Goal: Information Seeking & Learning: Learn about a topic

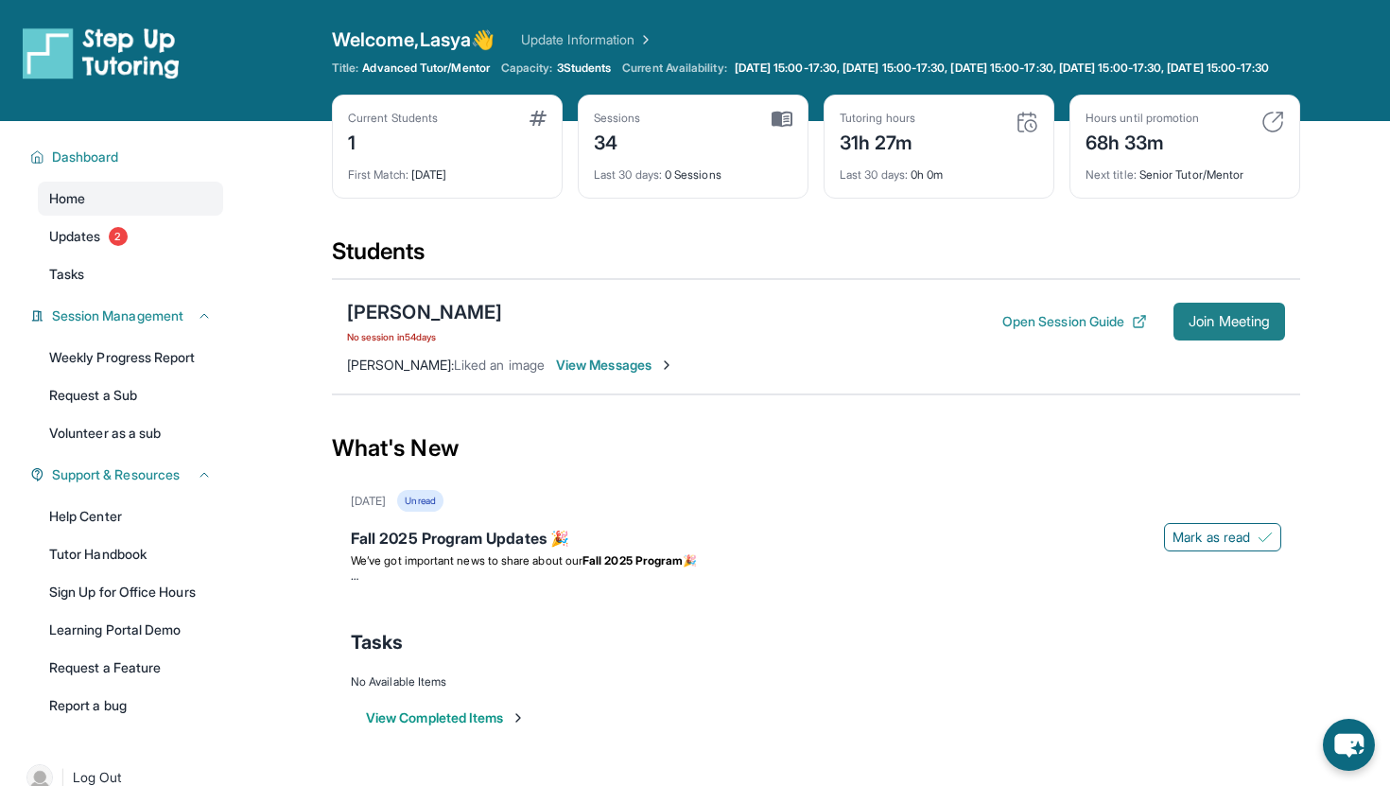
click at [1233, 340] on button "Join Meeting" at bounding box center [1230, 322] width 112 height 38
click at [148, 253] on link "Updates 2" at bounding box center [130, 236] width 185 height 34
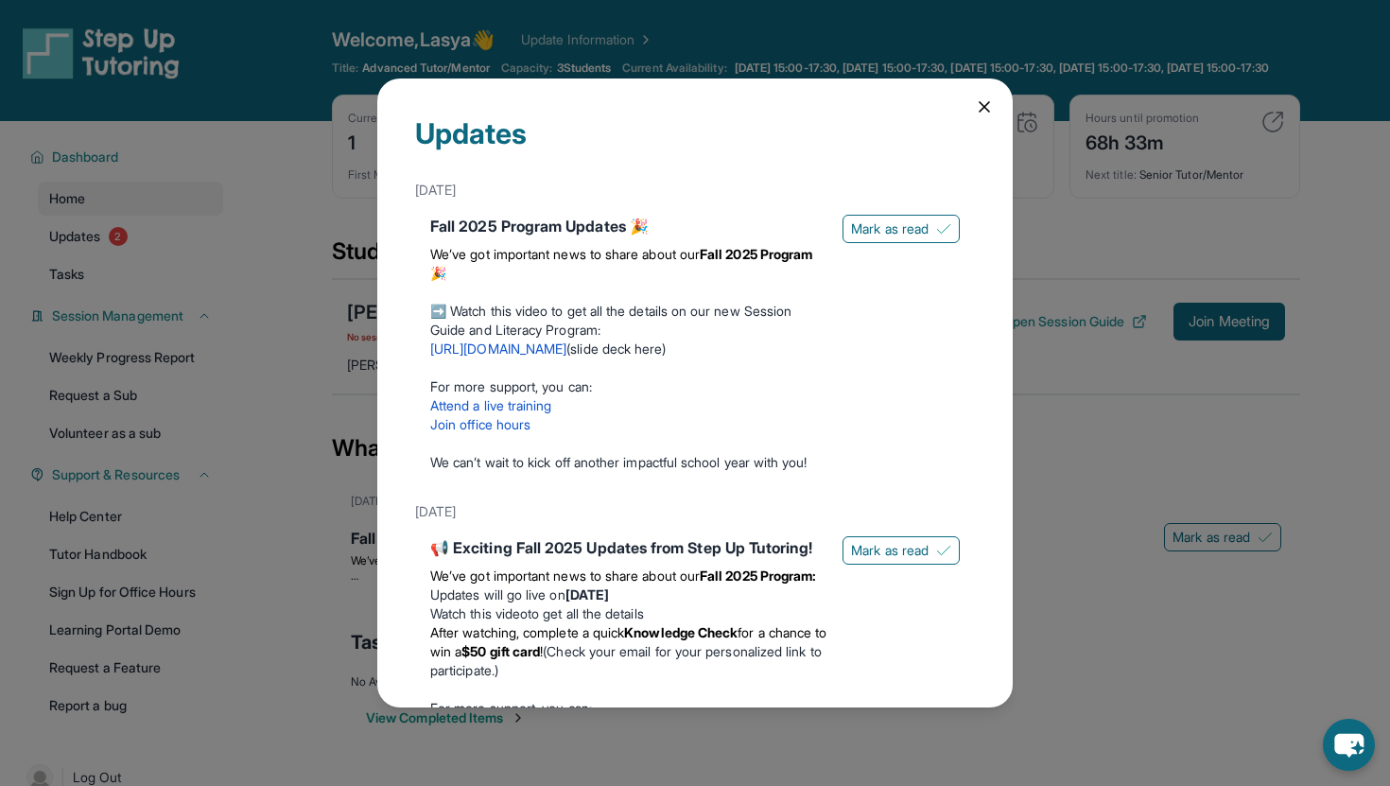
click at [566, 354] on link "[URL][DOMAIN_NAME]" at bounding box center [498, 348] width 136 height 16
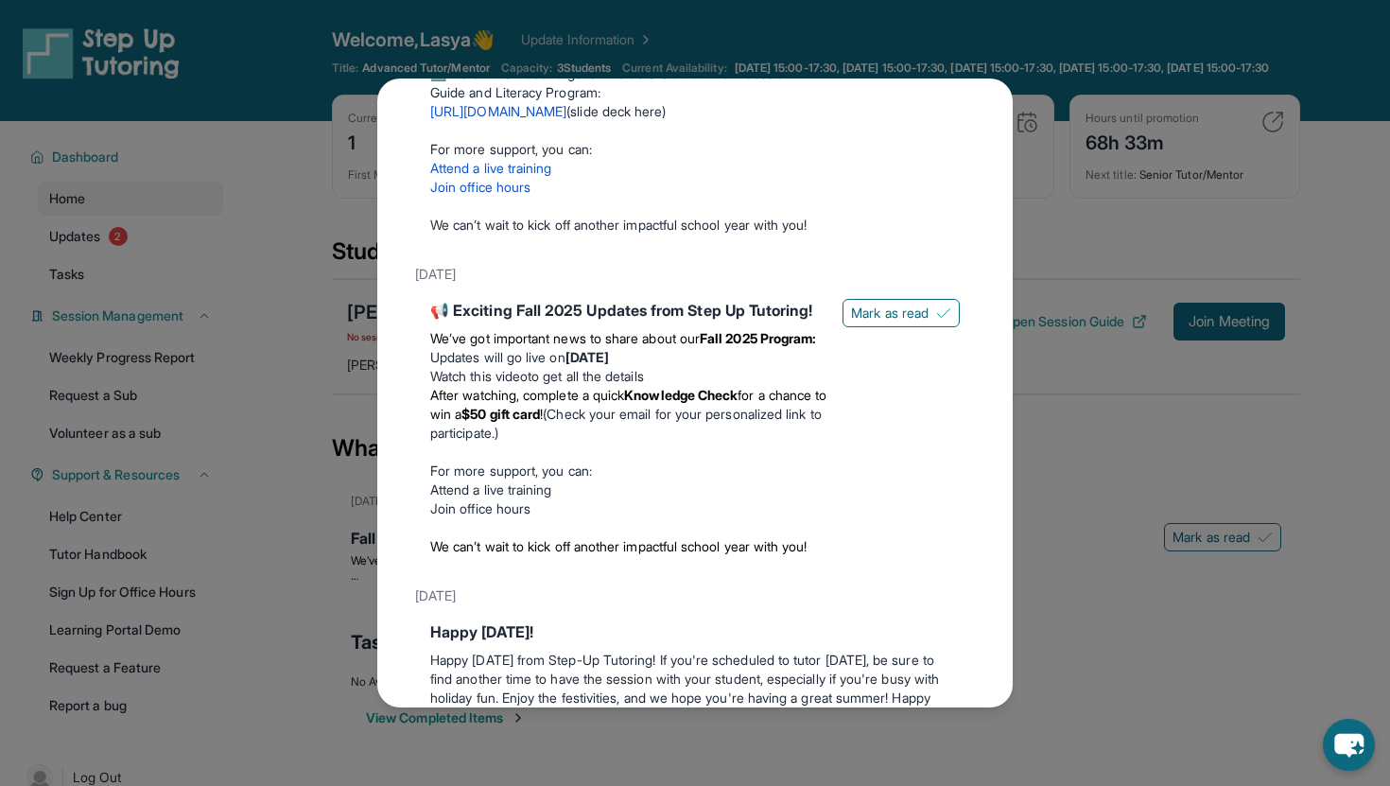
scroll to position [239, 0]
click at [694, 401] on strong "Knowledge Check" at bounding box center [680, 393] width 113 height 16
click at [686, 441] on li "After watching, complete a quick Knowledge Check for a chance to win a $50 gift…" at bounding box center [628, 412] width 397 height 57
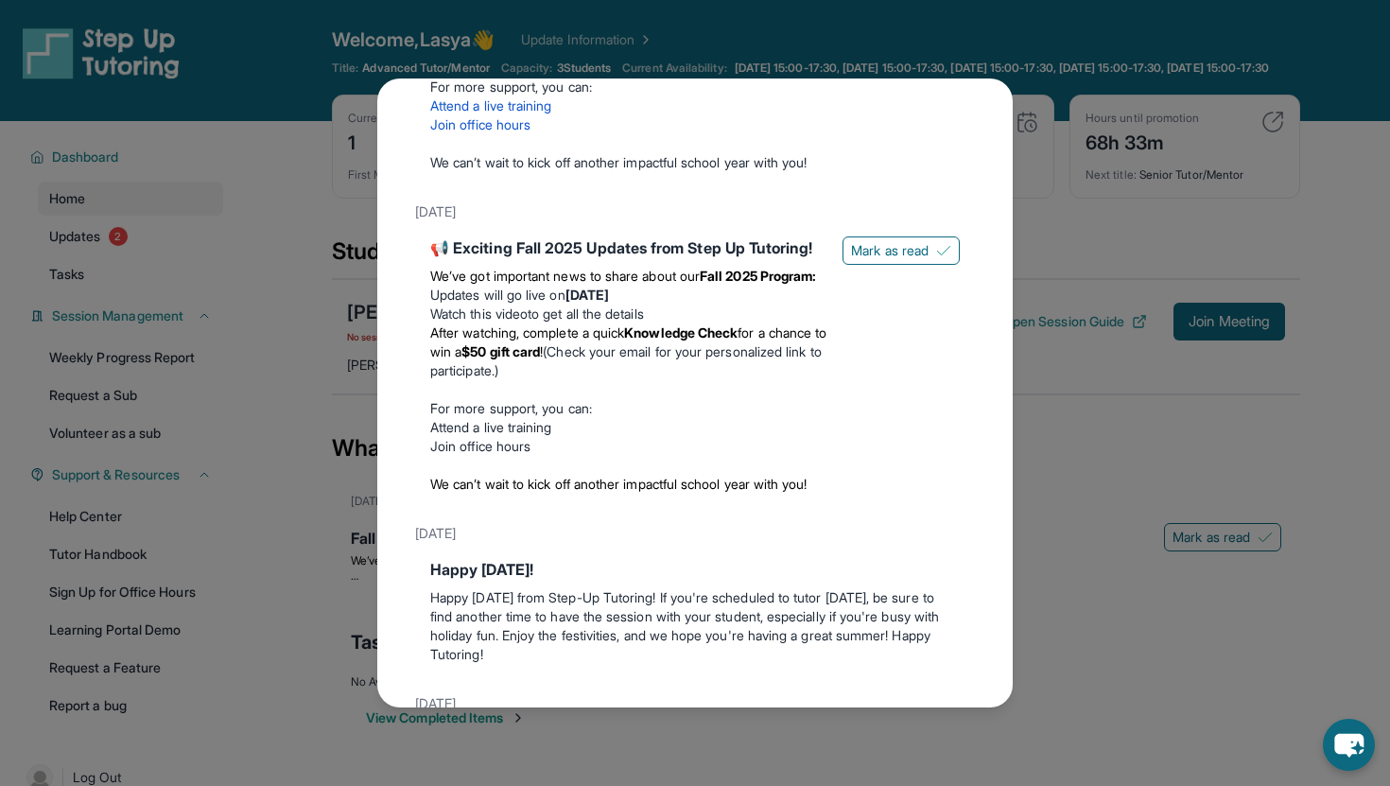
scroll to position [273, 0]
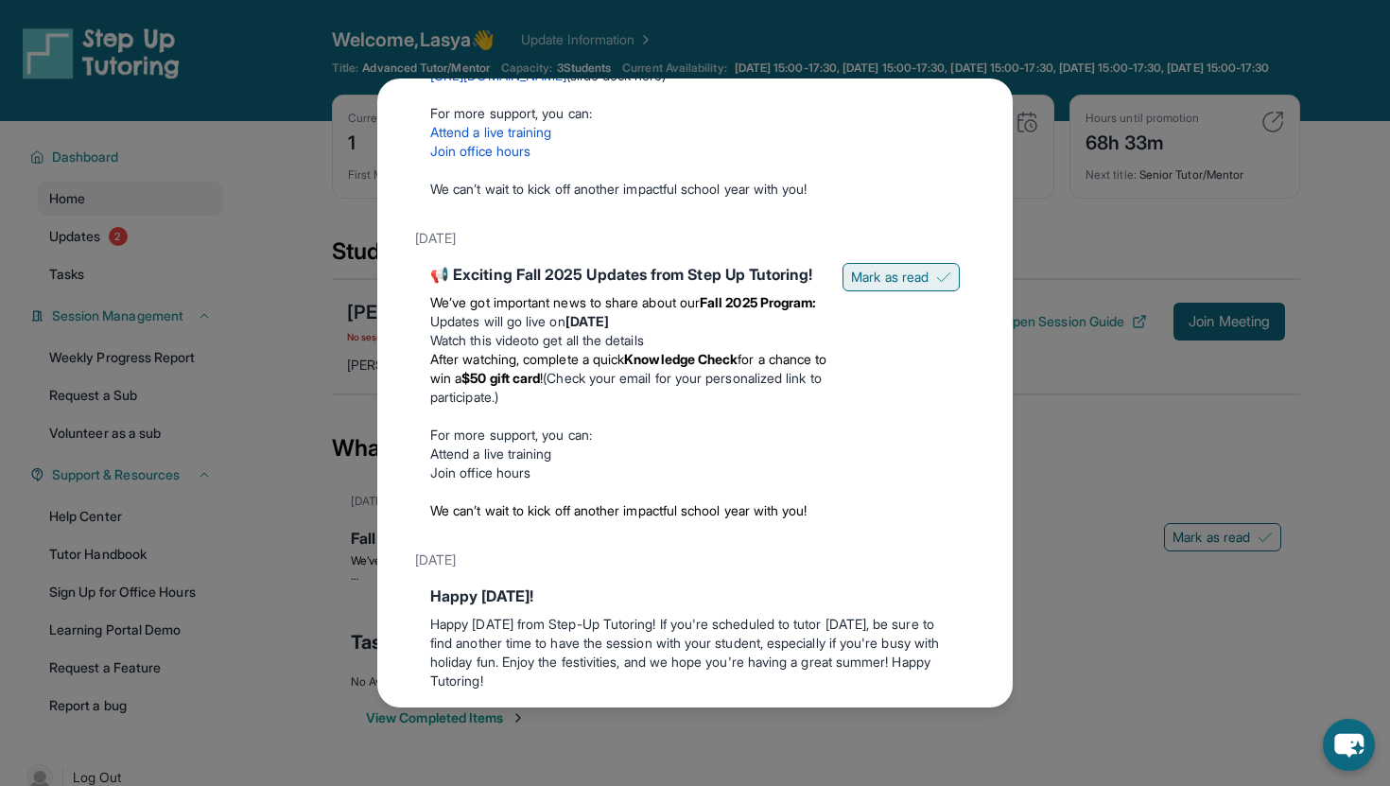
click at [890, 287] on span "Mark as read" at bounding box center [890, 277] width 78 height 19
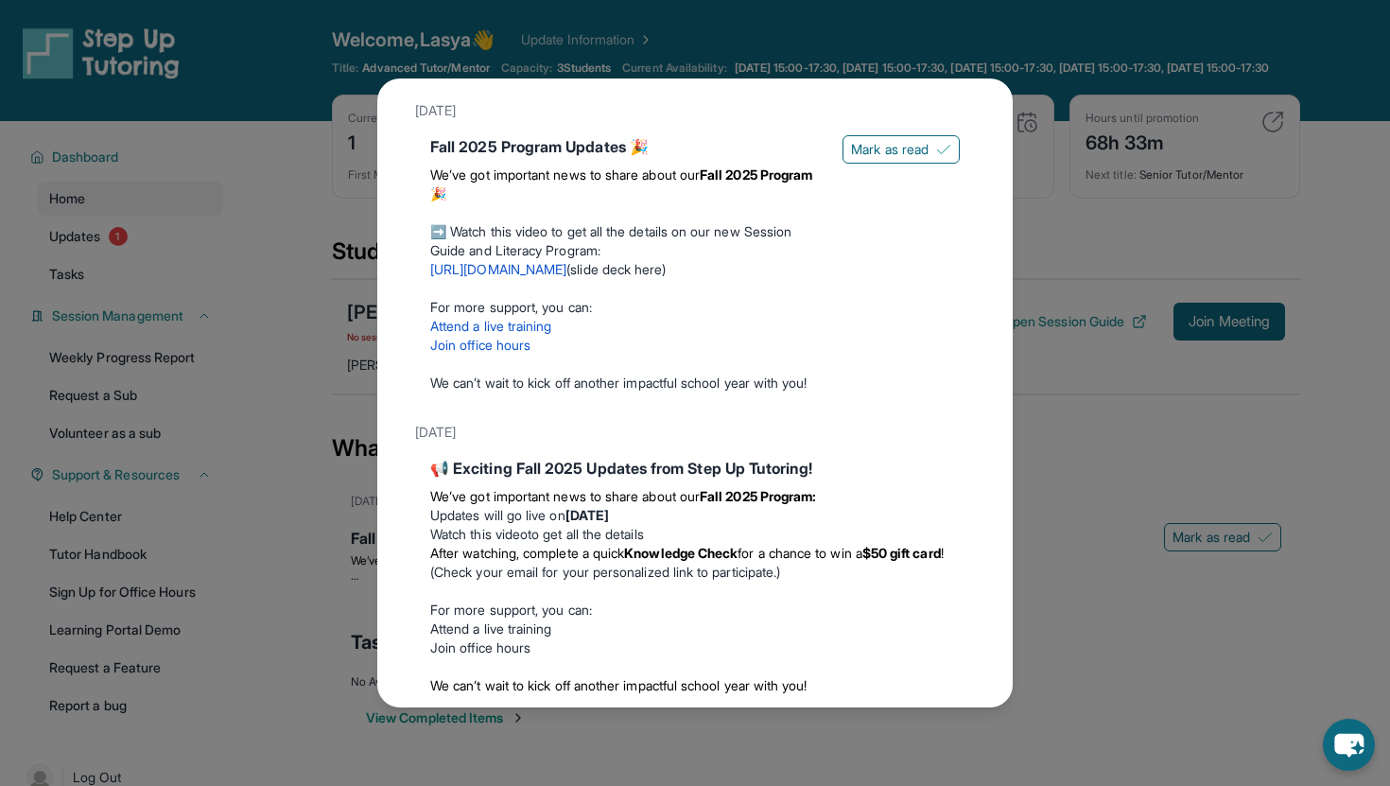
scroll to position [0, 0]
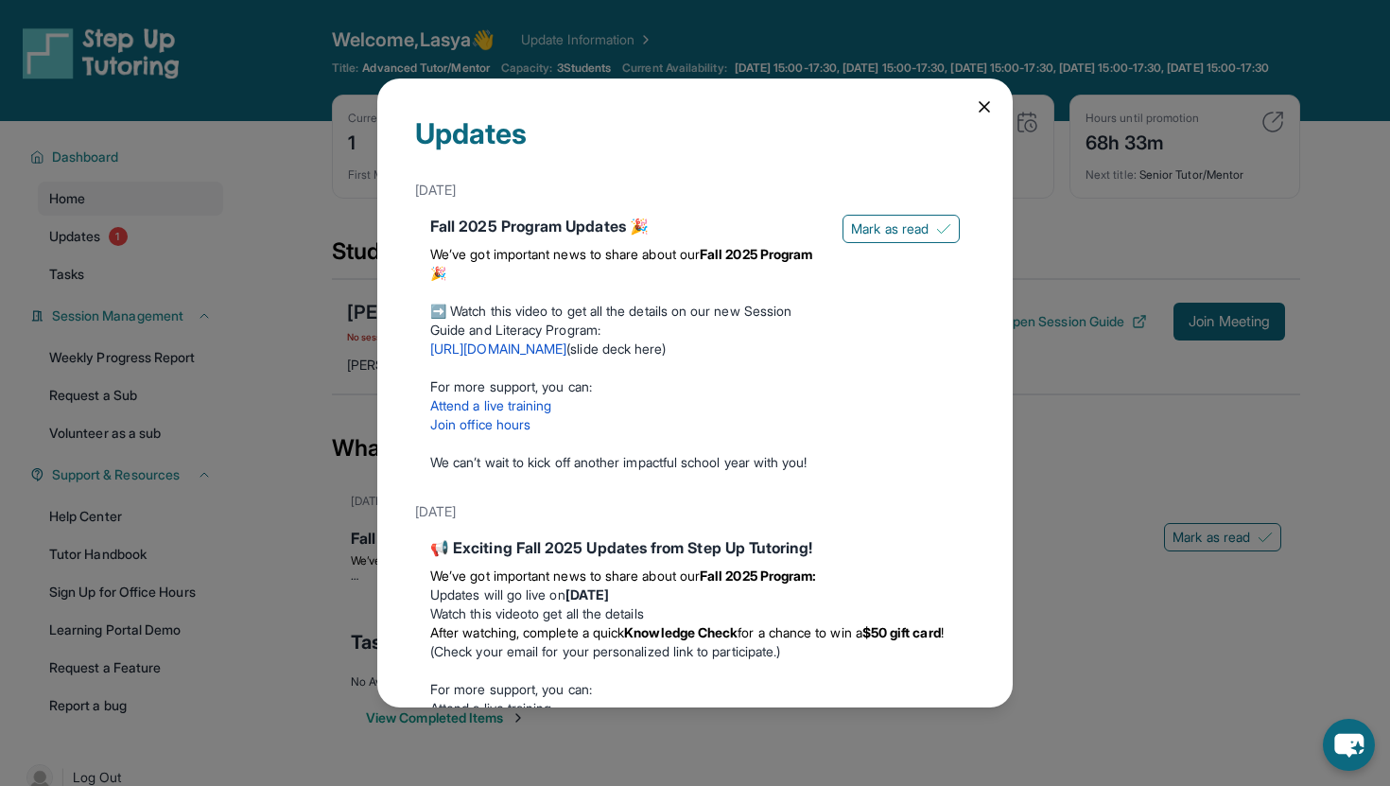
click at [522, 408] on link "Attend a live training" at bounding box center [491, 405] width 122 height 16
click at [1113, 358] on div "Updates [DATE] Fall 2025 Program Updates 🎉 We’ve got important news to share ab…" at bounding box center [695, 393] width 1390 height 786
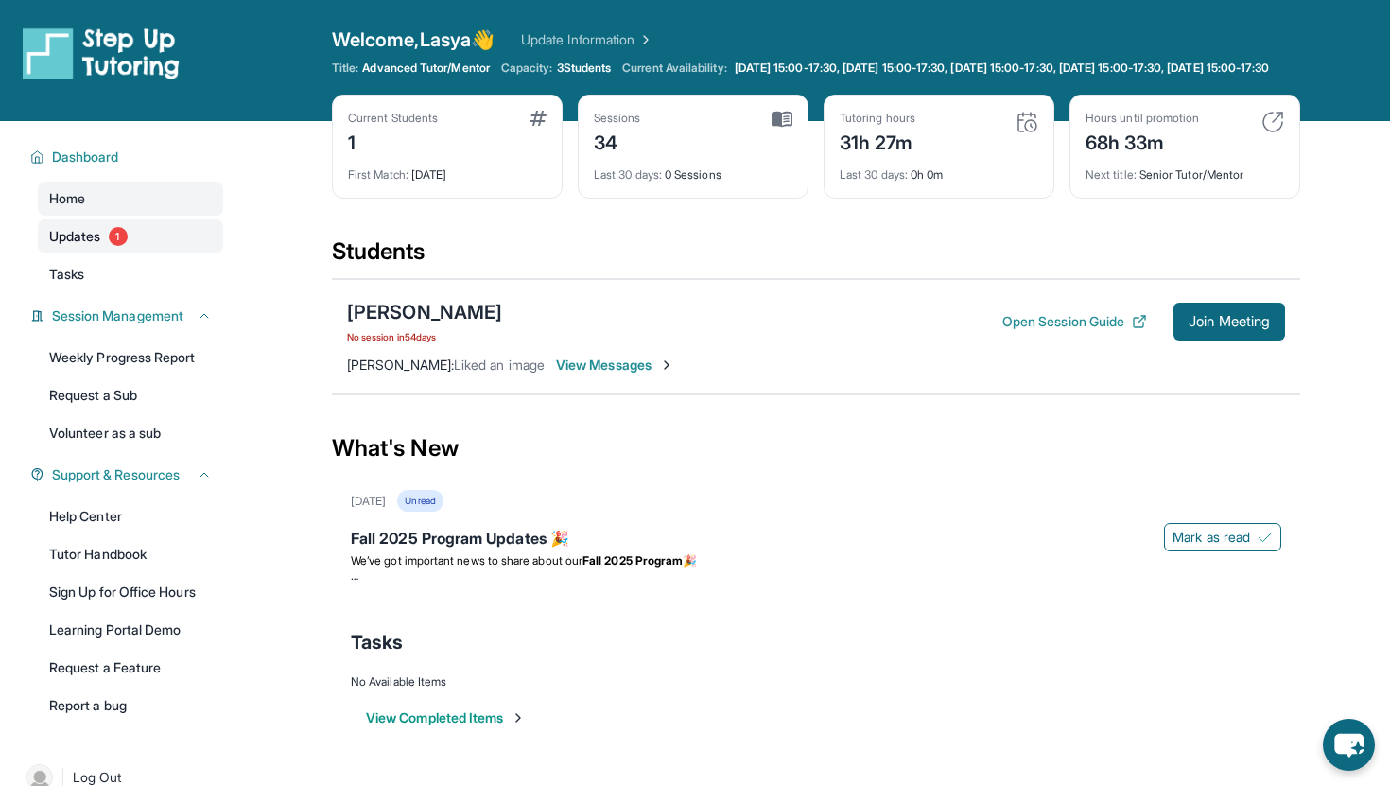
click at [61, 253] on link "Updates 1" at bounding box center [130, 236] width 185 height 34
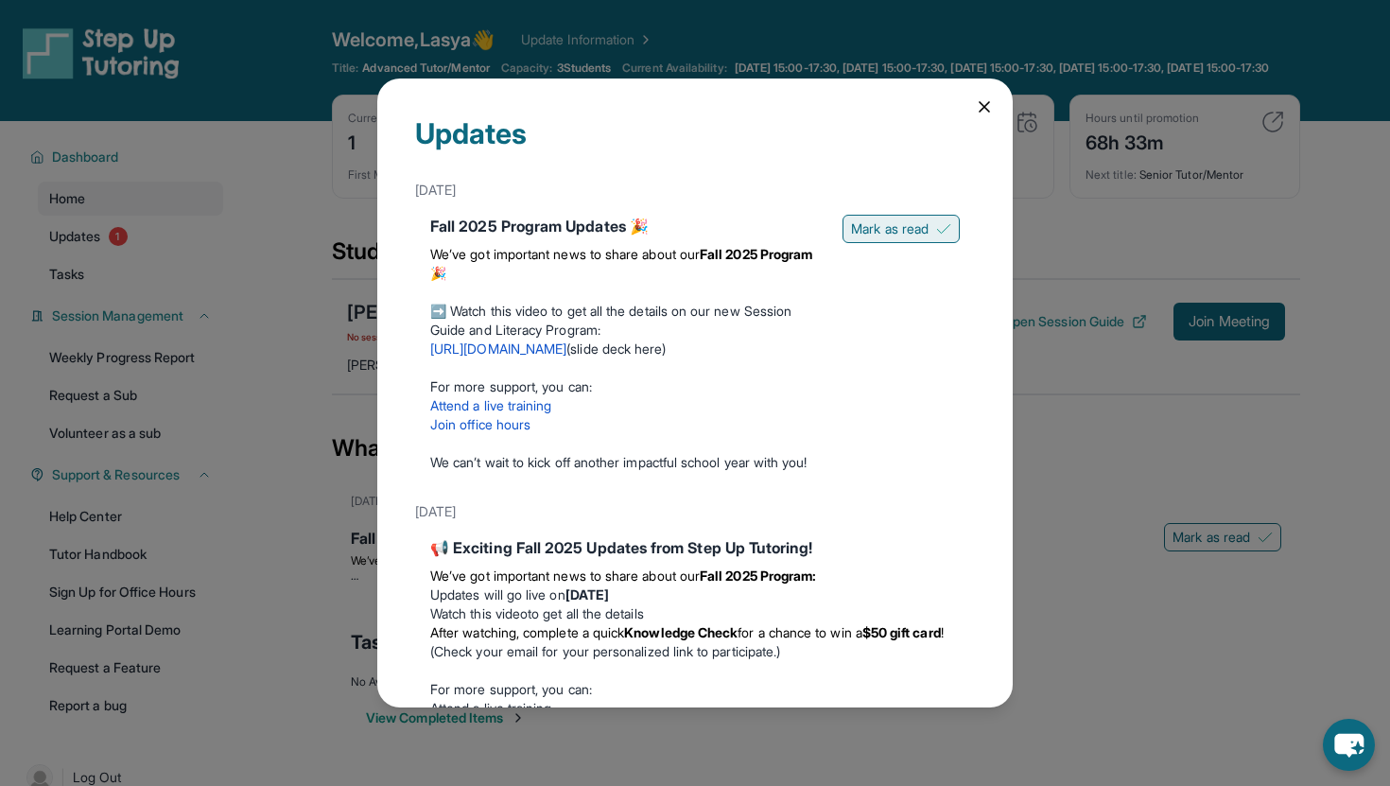
click at [875, 230] on span "Mark as read" at bounding box center [890, 228] width 78 height 19
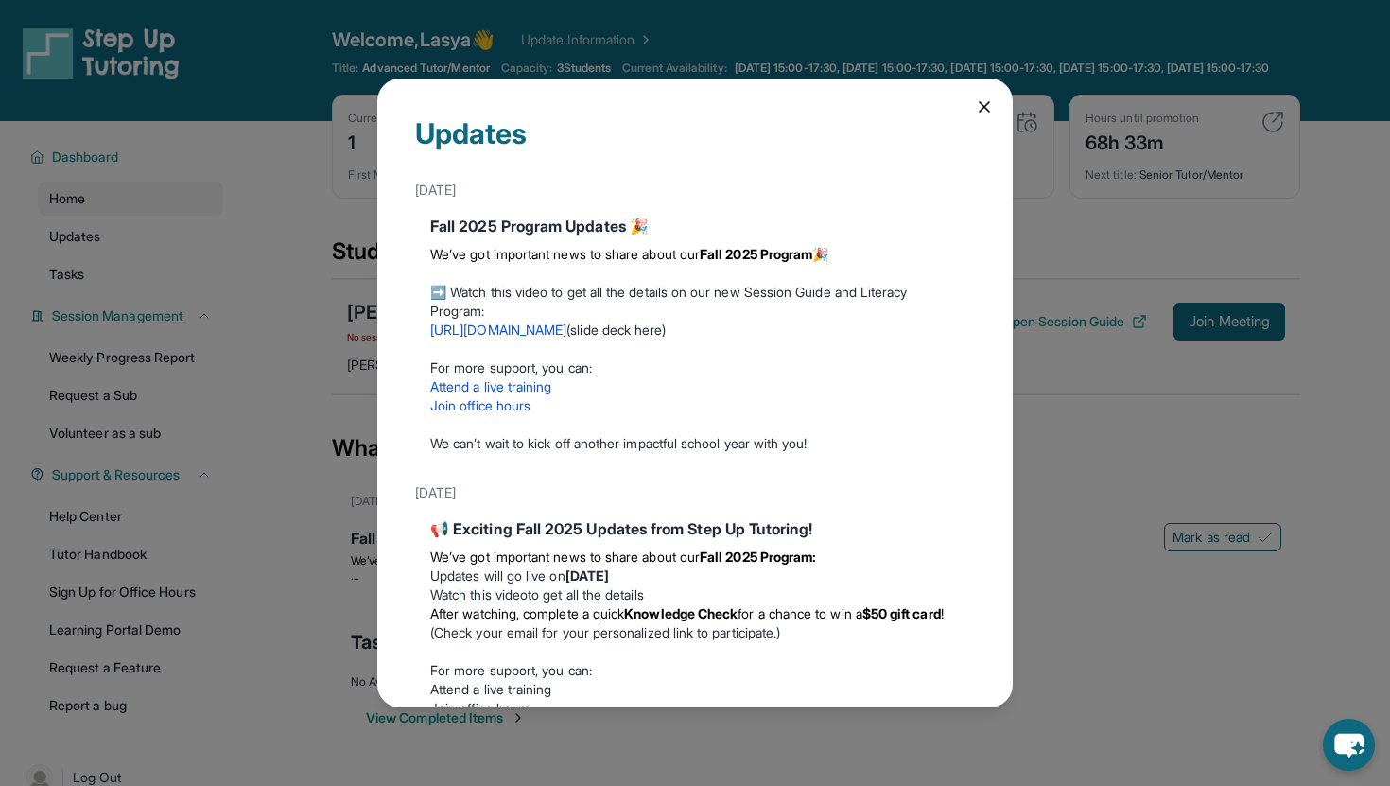
click at [1050, 297] on div "Updates [DATE] Fall 2025 Program Updates 🎉 We’ve got important news to share ab…" at bounding box center [695, 393] width 1390 height 786
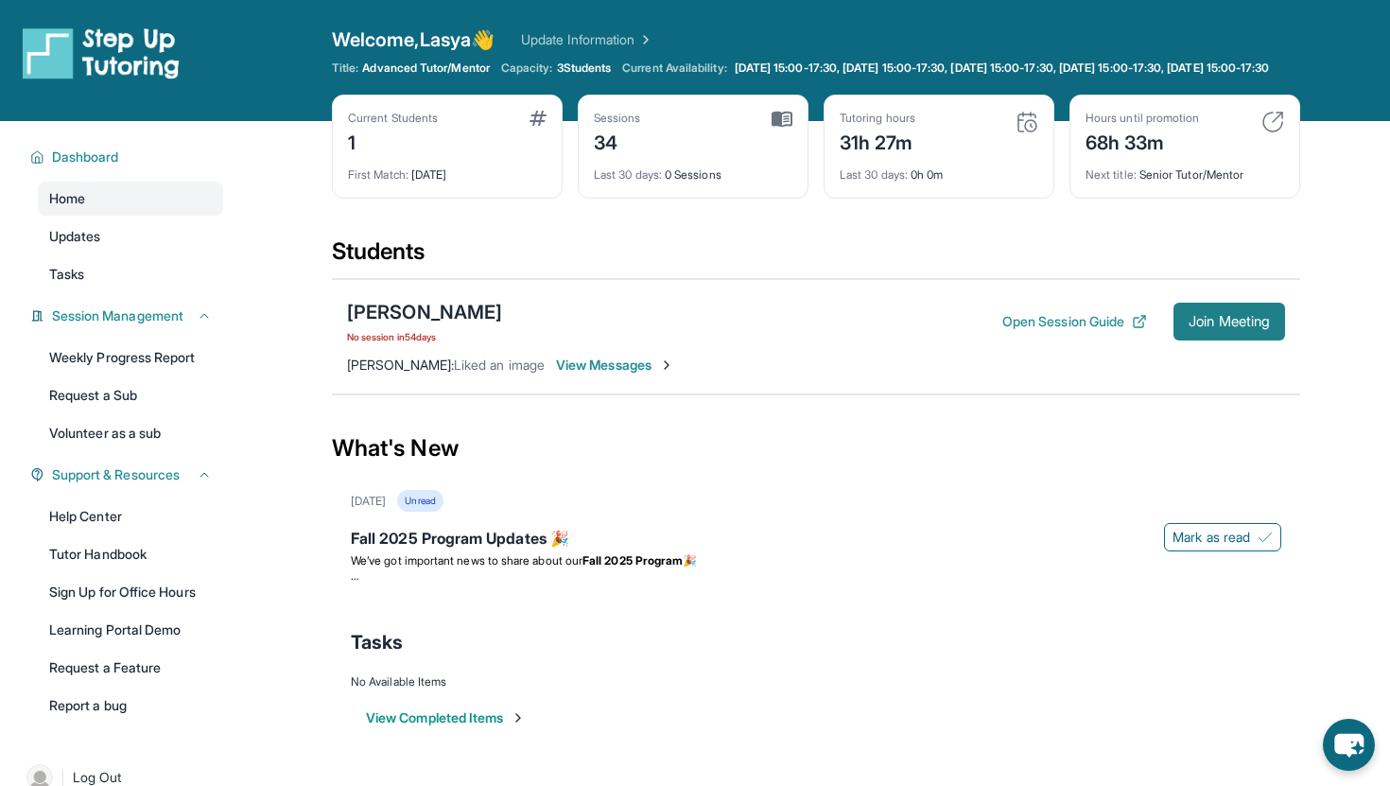
click at [1233, 327] on span "Join Meeting" at bounding box center [1229, 321] width 81 height 11
click at [418, 325] on div "[PERSON_NAME]" at bounding box center [424, 312] width 155 height 26
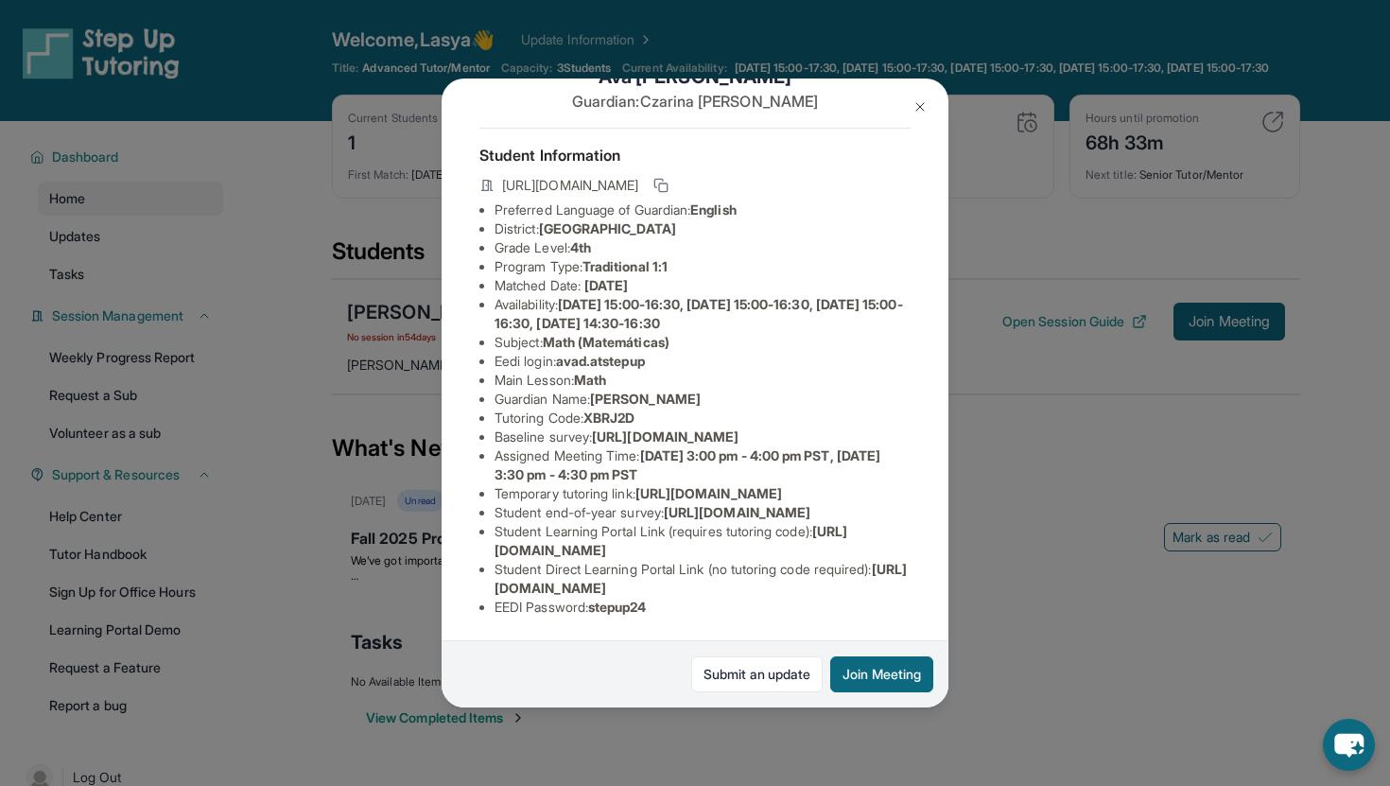
scroll to position [223, 0]
drag, startPoint x: 598, startPoint y: 612, endPoint x: 666, endPoint y: 615, distance: 68.1
click at [666, 615] on li "EEDI Password : stepup24" at bounding box center [703, 607] width 416 height 19
copy span "stepup24"
